Goal: Information Seeking & Learning: Find specific fact

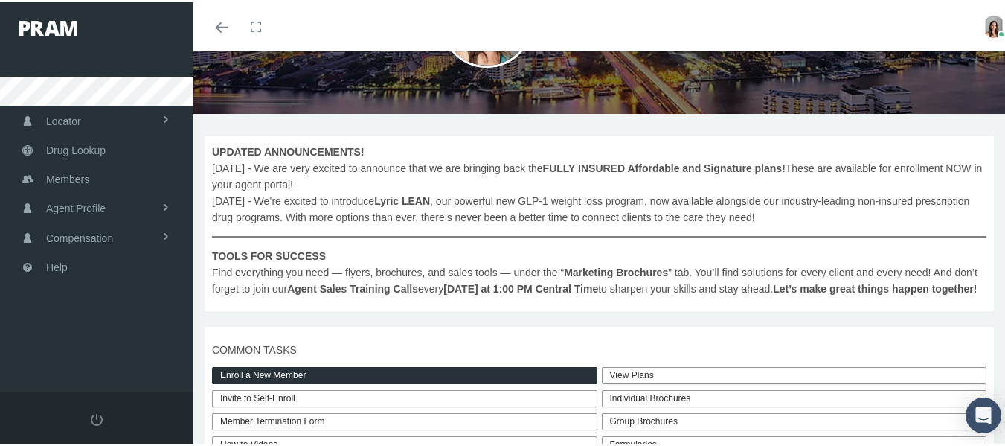
scroll to position [149, 0]
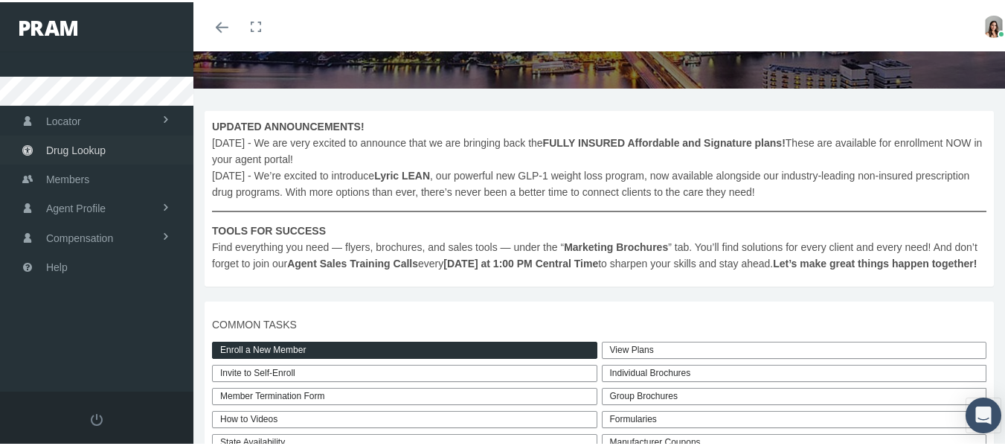
click at [94, 142] on span "Drug Lookup" at bounding box center [76, 148] width 60 height 28
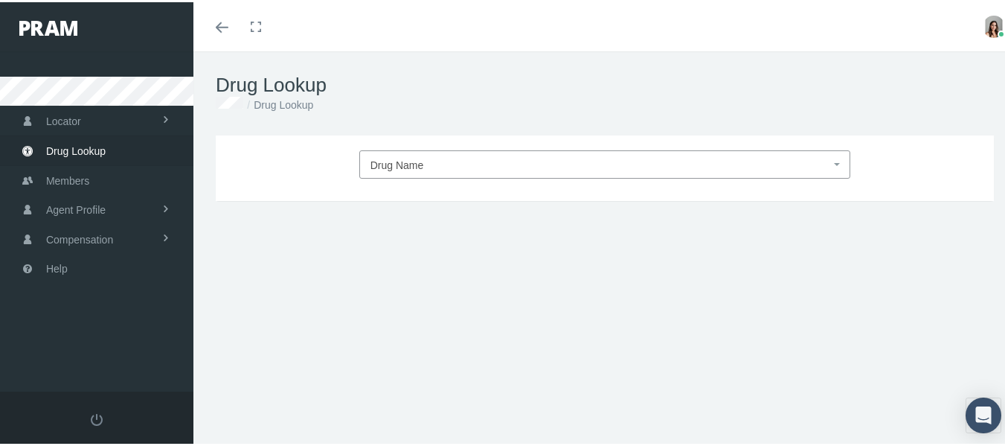
click at [428, 161] on span "Drug Name" at bounding box center [600, 162] width 460 height 19
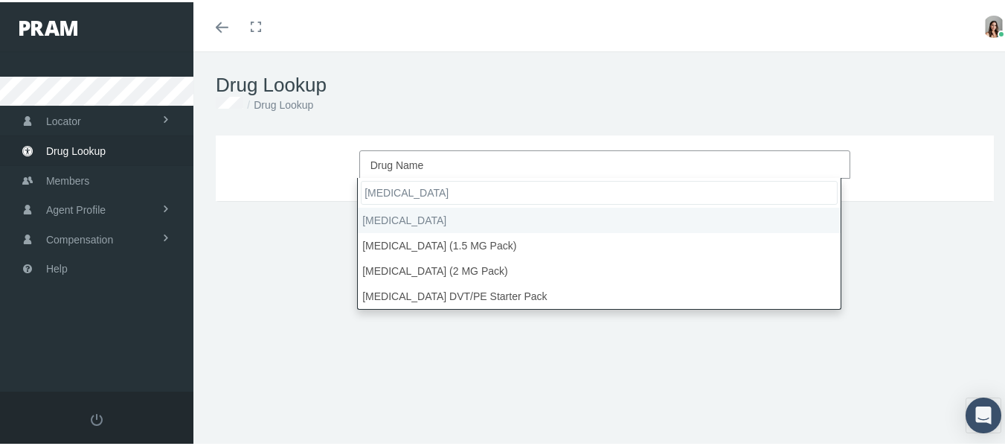
type input "eliquis"
select select "Eliquis"
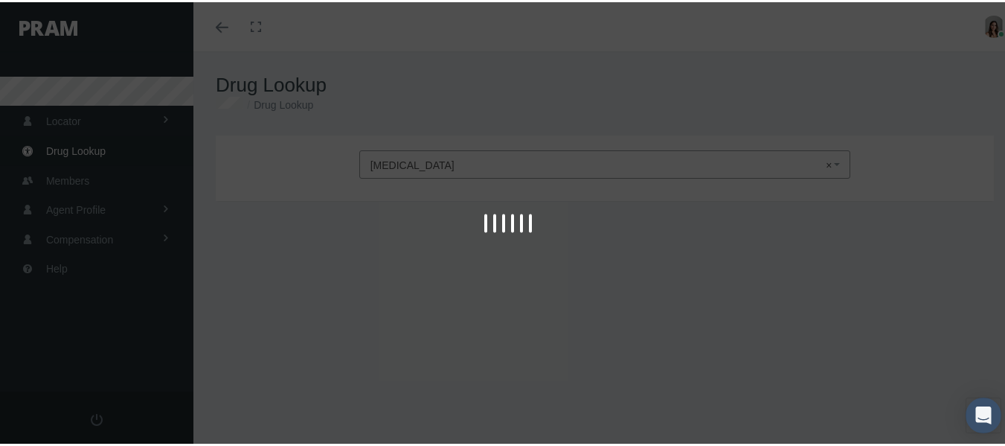
type input "30"
select select "Tablet"
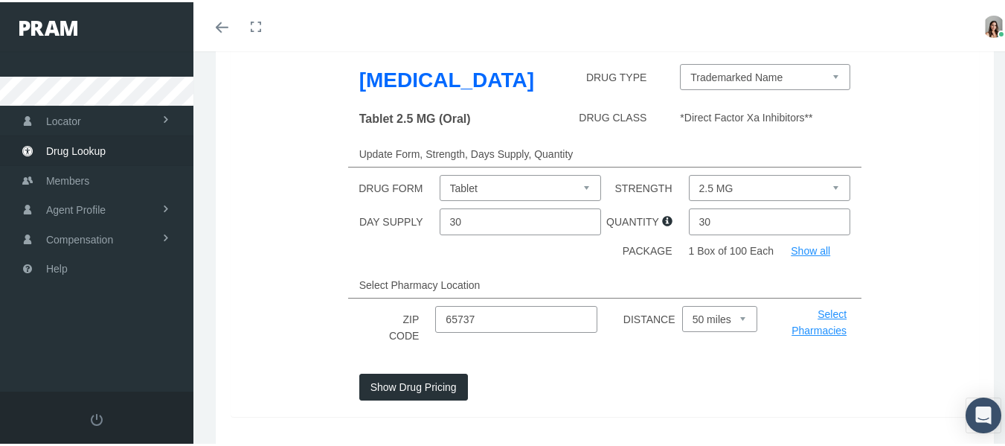
scroll to position [149, 0]
click at [788, 184] on select "2.5 MG 5 MG" at bounding box center [769, 185] width 161 height 26
select select "5 MG"
click at [689, 172] on select "2.5 MG 5 MG" at bounding box center [769, 185] width 161 height 26
click at [729, 224] on input "30" at bounding box center [769, 218] width 161 height 27
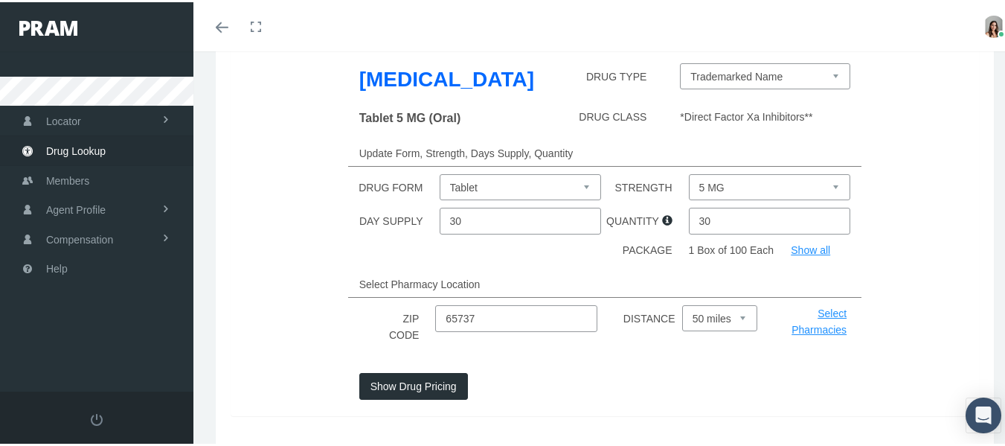
click at [729, 224] on input "30" at bounding box center [769, 218] width 161 height 27
type input "60"
click at [342, 258] on div "PACKAGE 1 Box of 100 Each Show all" at bounding box center [604, 251] width 771 height 22
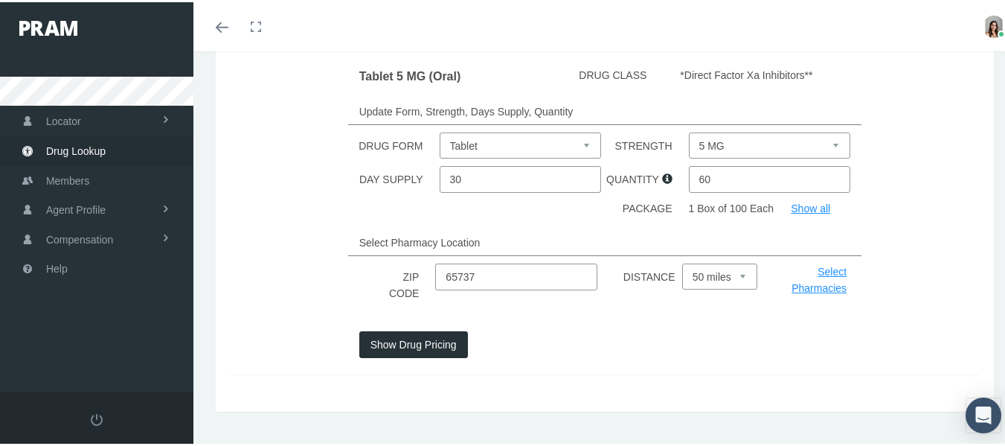
scroll to position [223, 0]
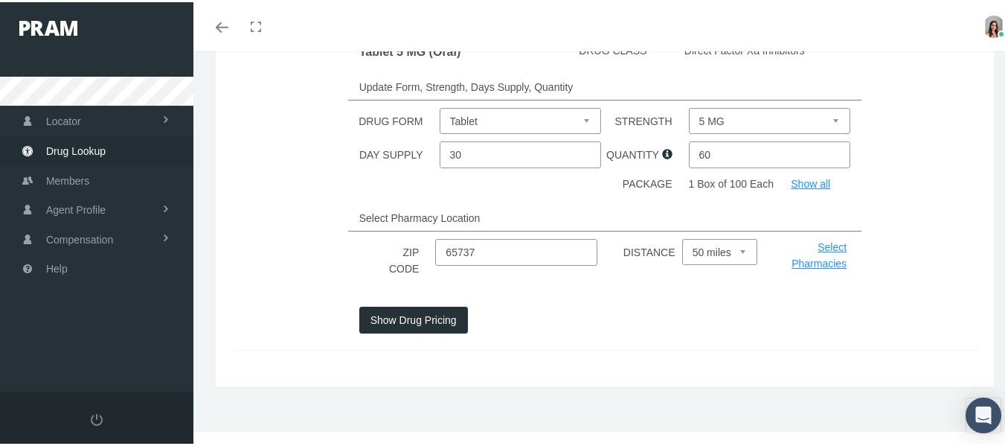
click at [481, 262] on input "65737" at bounding box center [515, 250] width 161 height 27
type input "38135"
click at [418, 322] on button "Show Drug Pricing" at bounding box center [413, 317] width 109 height 27
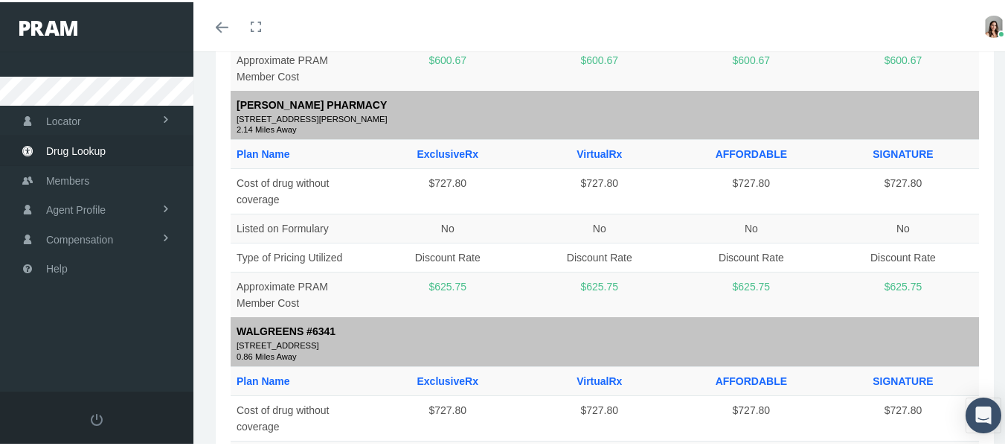
scroll to position [1562, 0]
